Goal: Transaction & Acquisition: Purchase product/service

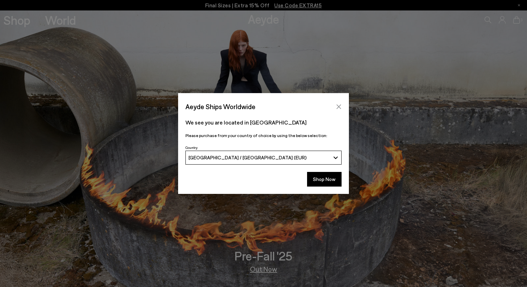
click at [341, 105] on icon "Close" at bounding box center [339, 107] width 6 height 6
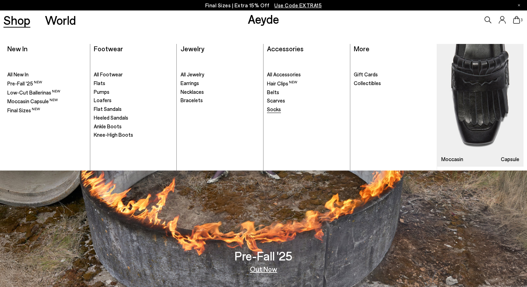
click at [277, 110] on span "Socks" at bounding box center [274, 109] width 14 height 6
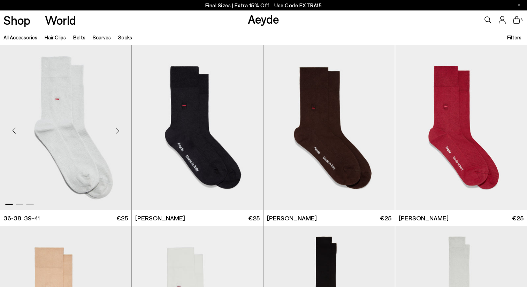
click at [71, 126] on img "1 / 3" at bounding box center [65, 127] width 131 height 165
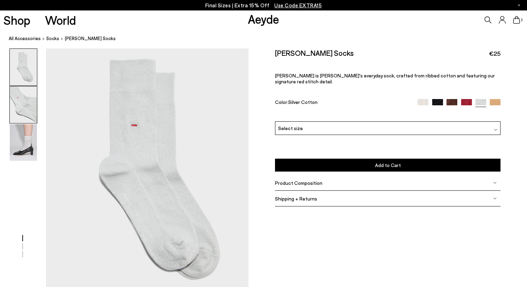
click at [21, 105] on img at bounding box center [23, 105] width 27 height 37
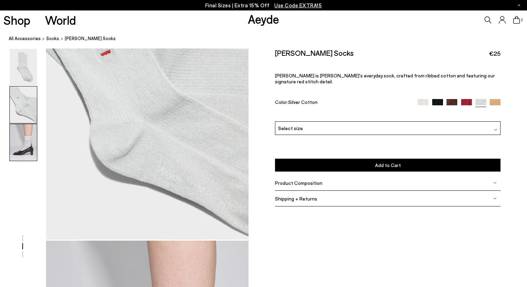
click at [28, 135] on img at bounding box center [23, 142] width 27 height 37
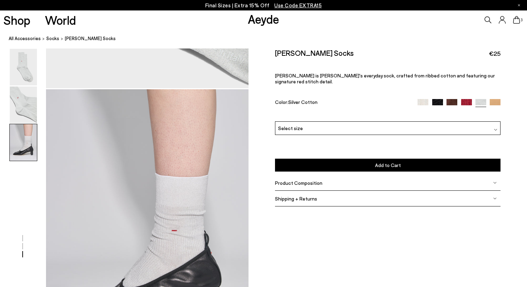
scroll to position [470, 0]
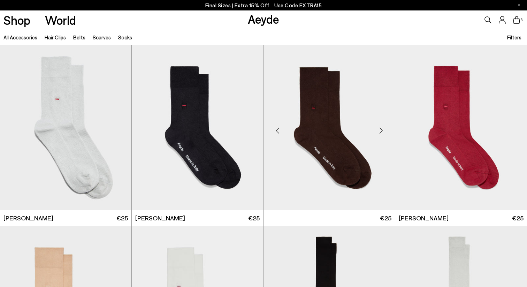
click at [309, 111] on img at bounding box center [329, 127] width 131 height 165
click at [325, 108] on img "1 / 3" at bounding box center [329, 127] width 131 height 165
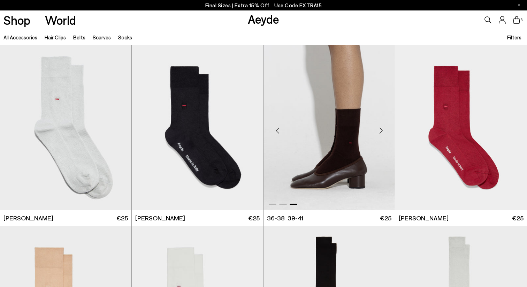
click at [386, 131] on div "Next slide" at bounding box center [381, 130] width 21 height 21
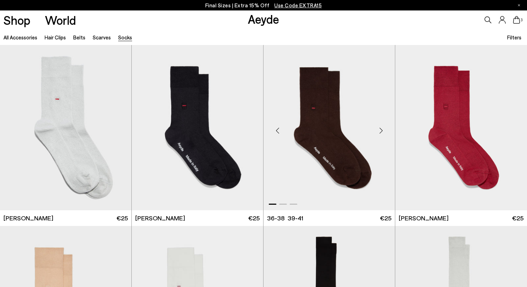
click at [386, 131] on div "Next slide" at bounding box center [381, 130] width 21 height 21
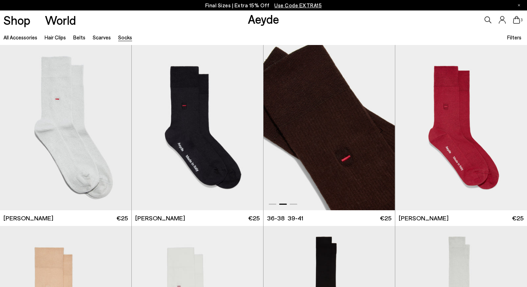
click at [386, 131] on div "Next slide" at bounding box center [381, 130] width 21 height 21
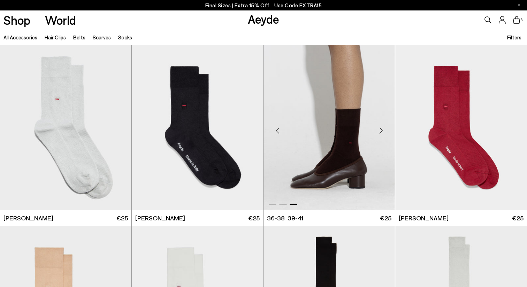
click at [330, 118] on img "3 / 3" at bounding box center [329, 127] width 131 height 165
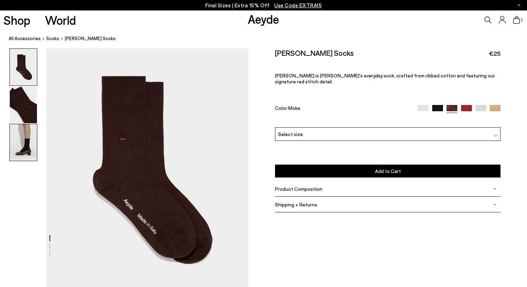
click at [23, 145] on img at bounding box center [23, 142] width 27 height 37
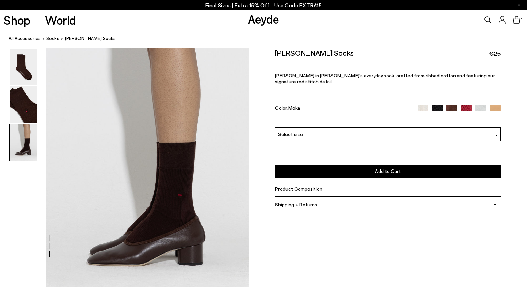
scroll to position [521, 0]
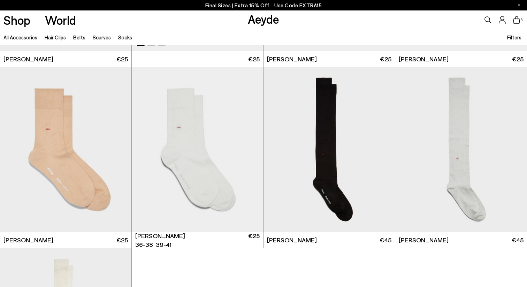
scroll to position [187, 0]
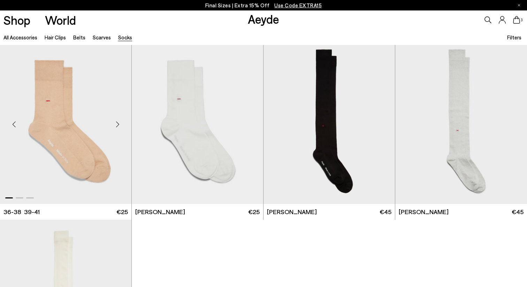
click at [70, 141] on img "1 / 3" at bounding box center [65, 121] width 131 height 165
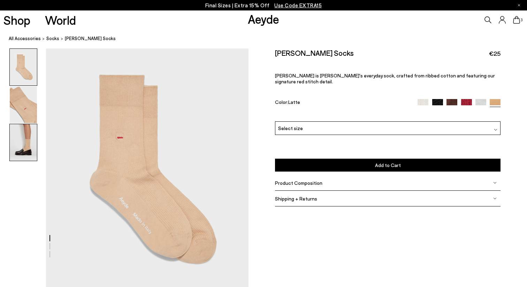
click at [32, 135] on img at bounding box center [23, 142] width 27 height 37
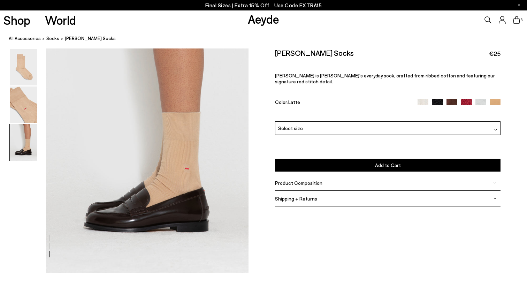
scroll to position [559, 0]
